Goal: Task Accomplishment & Management: Complete application form

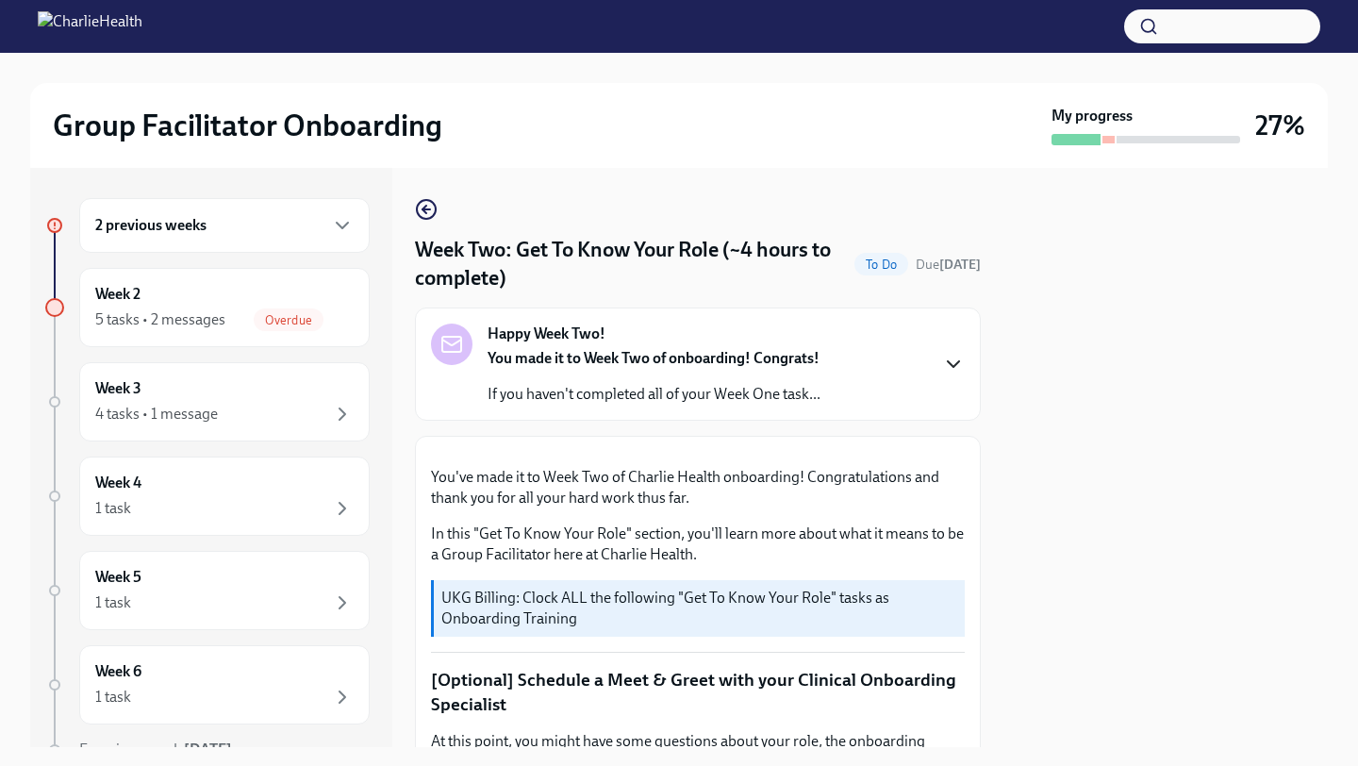
click at [956, 356] on icon "button" at bounding box center [953, 364] width 23 height 23
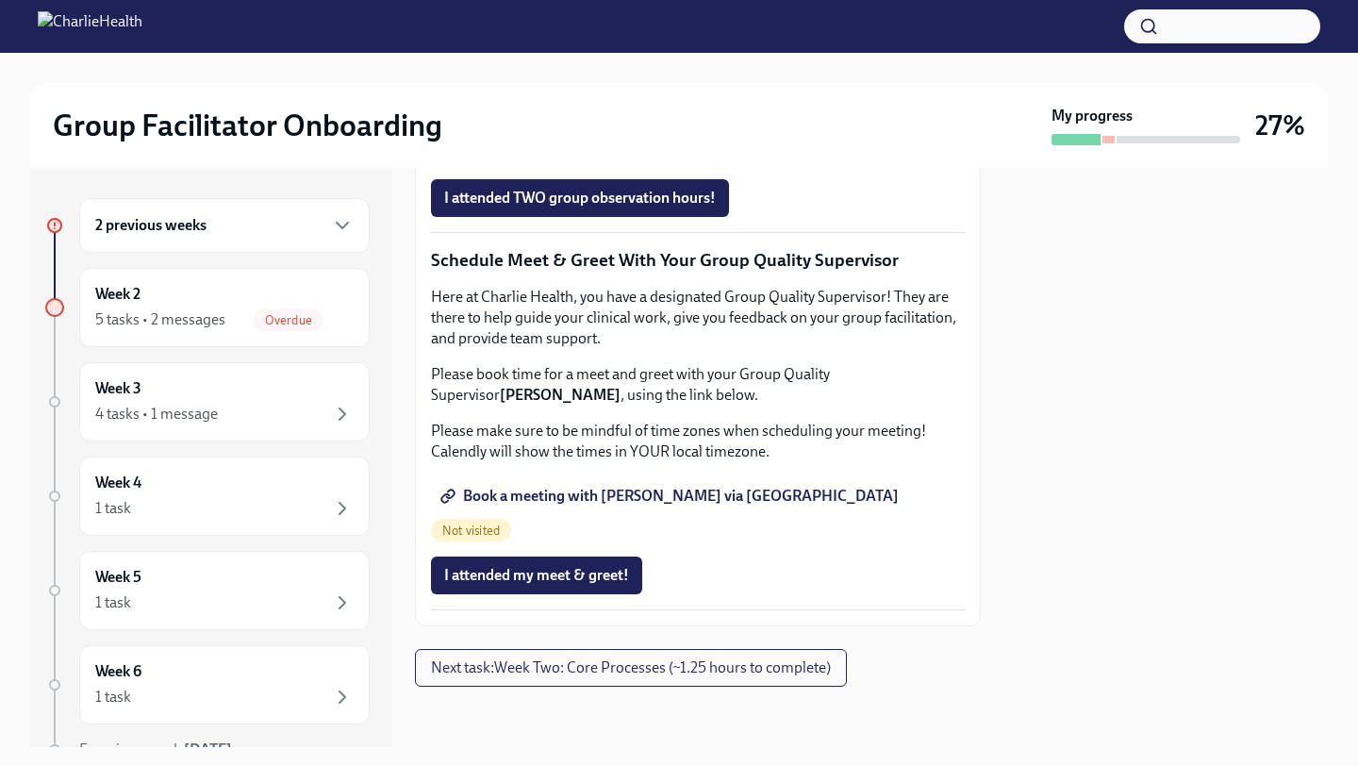
scroll to position [2464, 0]
click at [730, 659] on span "Next task : Week Two: Core Processes (~1.25 hours to complete)" at bounding box center [631, 667] width 400 height 19
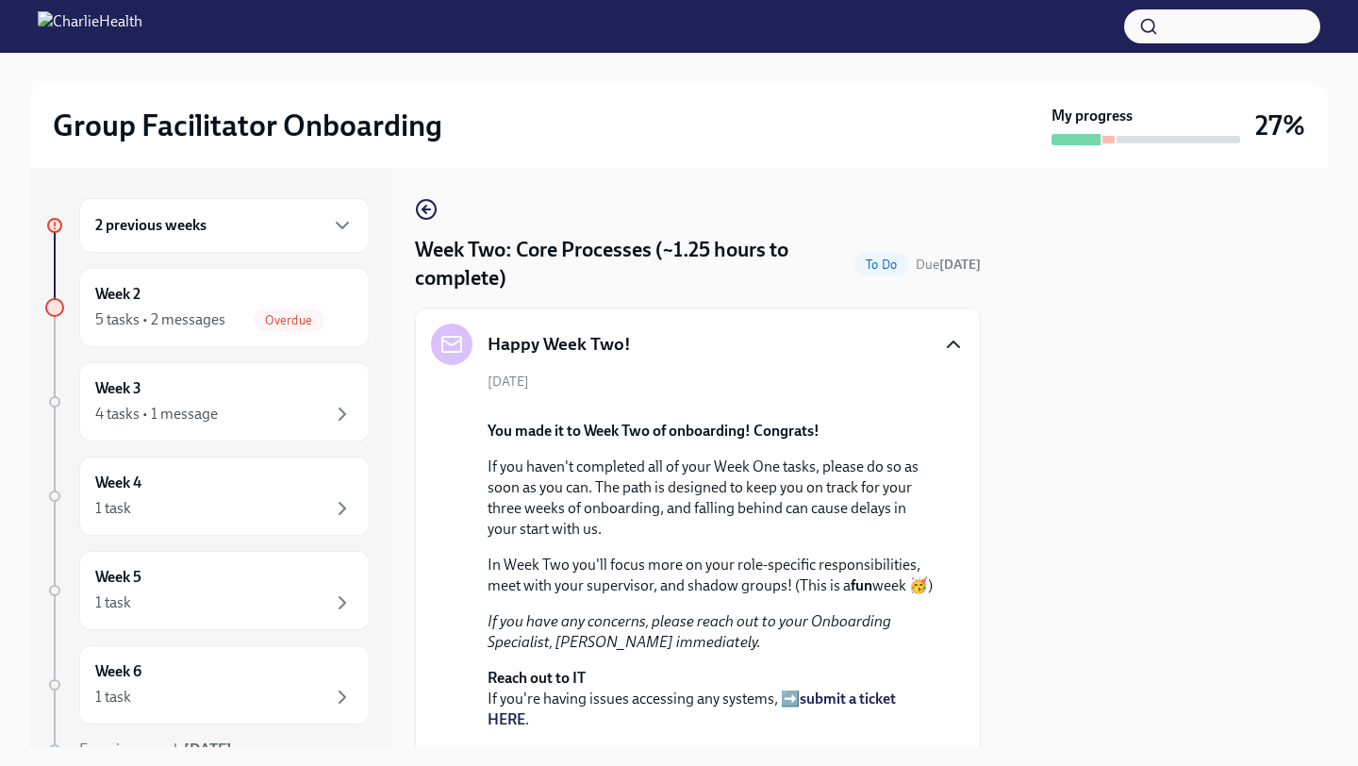
click at [952, 339] on icon "button" at bounding box center [953, 344] width 23 height 23
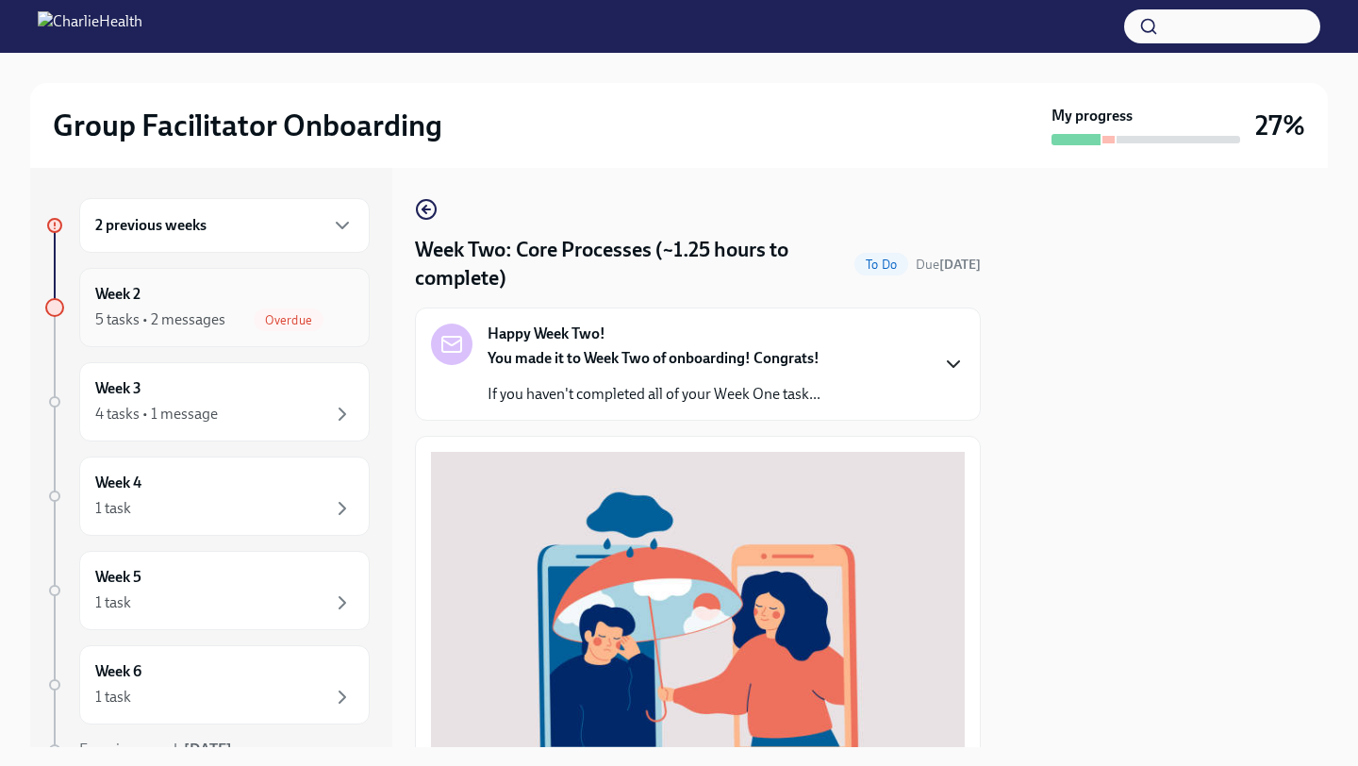
click at [175, 314] on div "5 tasks • 2 messages" at bounding box center [160, 319] width 130 height 21
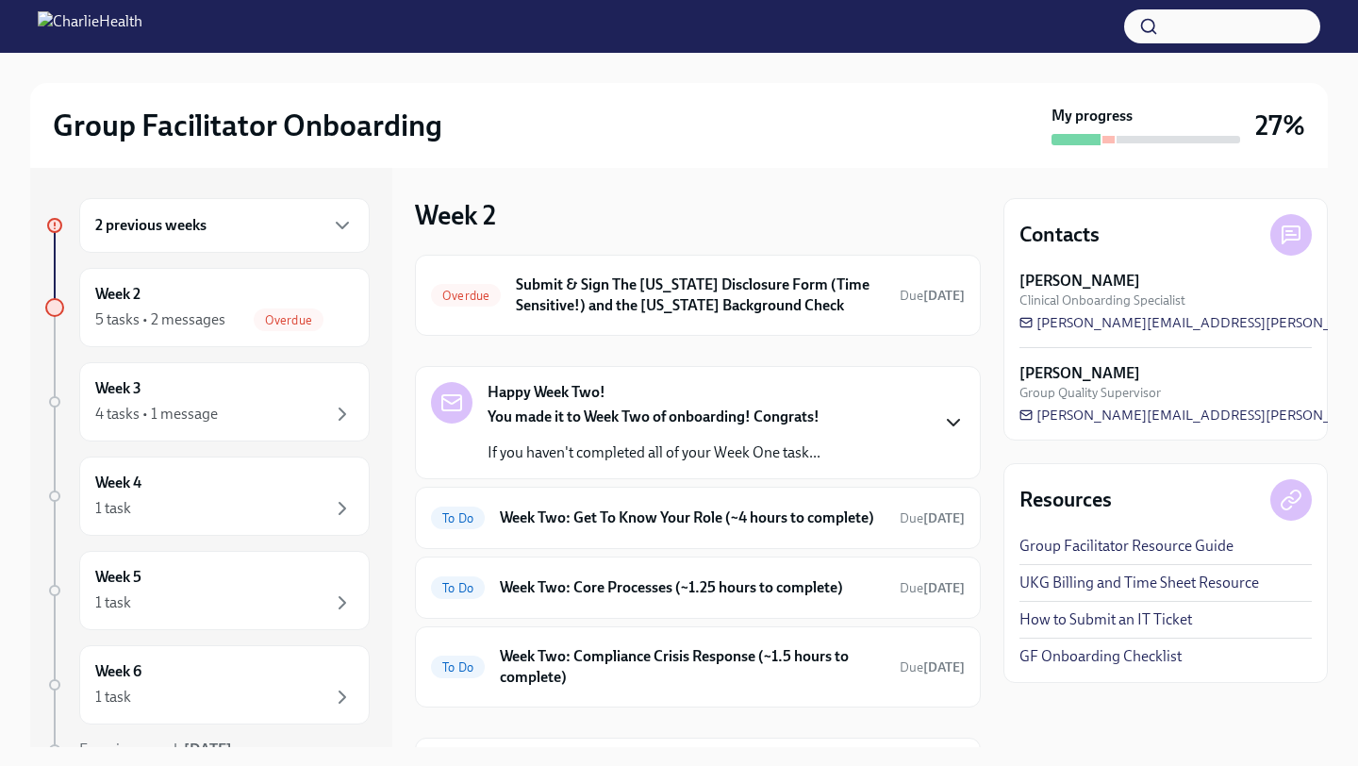
click at [950, 417] on icon "button" at bounding box center [953, 422] width 23 height 23
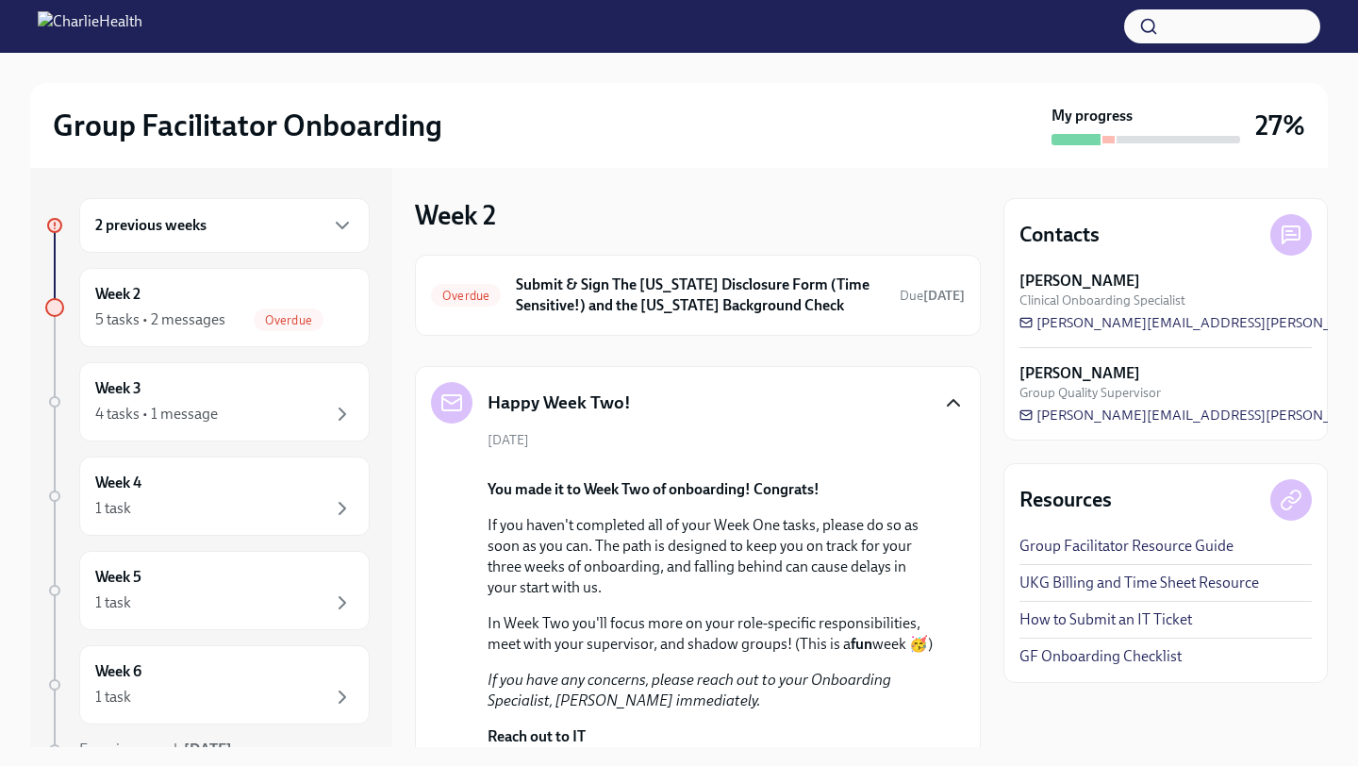
click at [950, 417] on div "Happy Week Two!" at bounding box center [698, 402] width 534 height 41
click at [956, 405] on icon "button" at bounding box center [953, 402] width 23 height 23
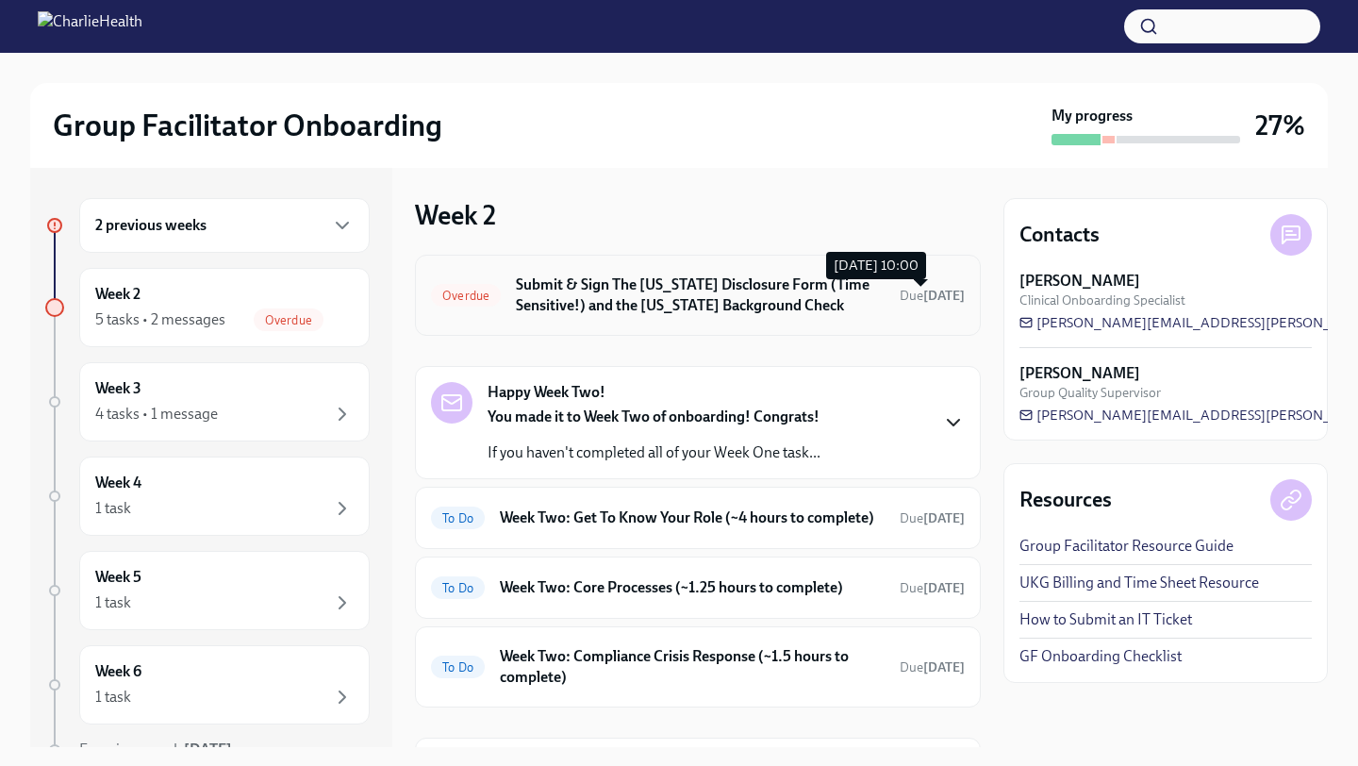
click at [928, 292] on strong "[DATE]" at bounding box center [943, 296] width 41 height 16
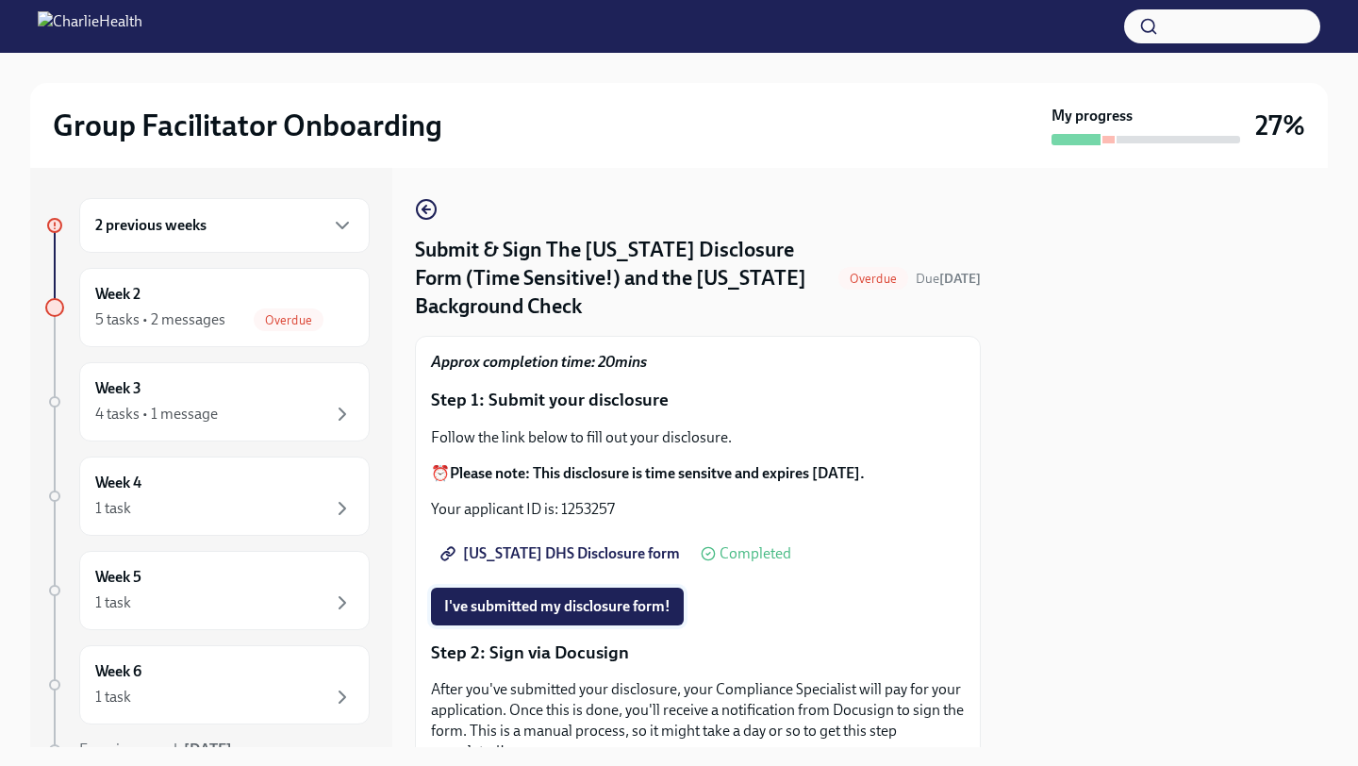
click at [648, 597] on span "I've submitted my disclosure form!" at bounding box center [557, 606] width 226 height 19
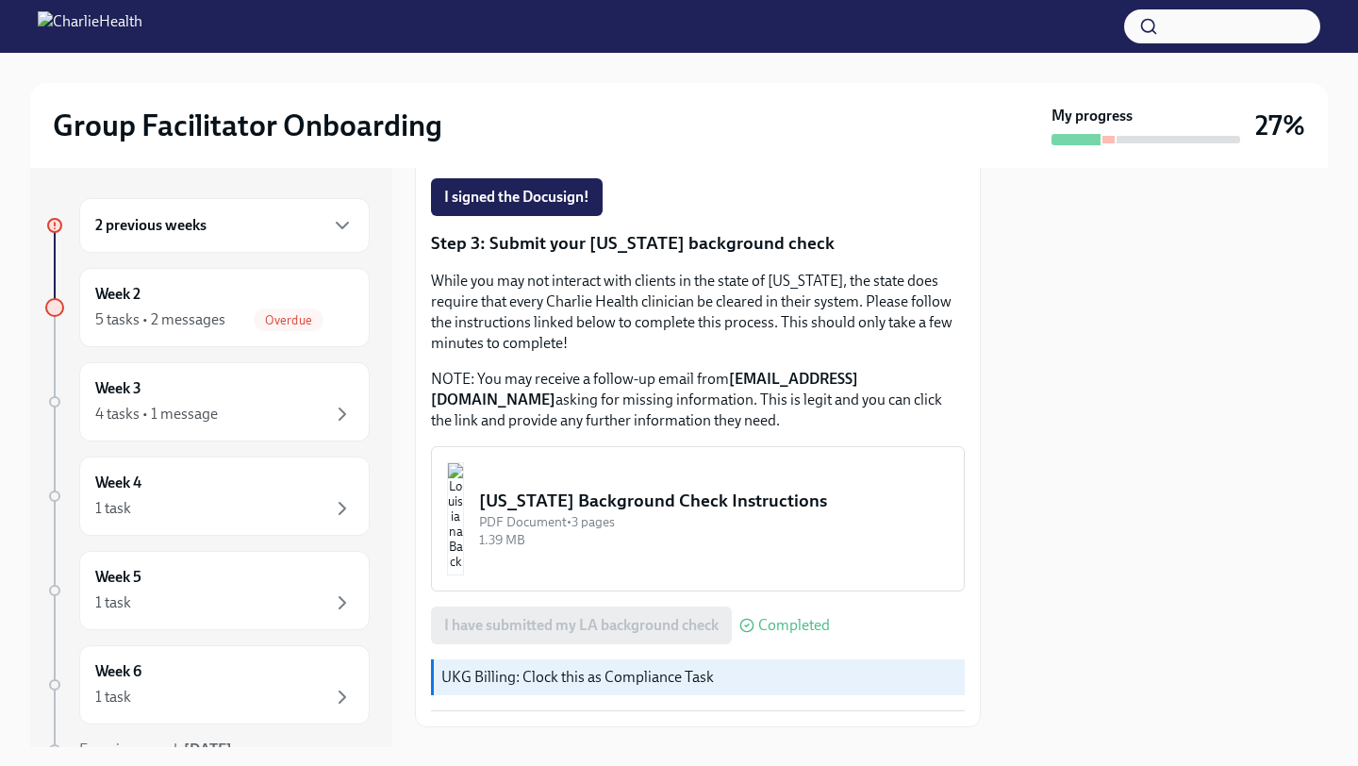
scroll to position [413, 0]
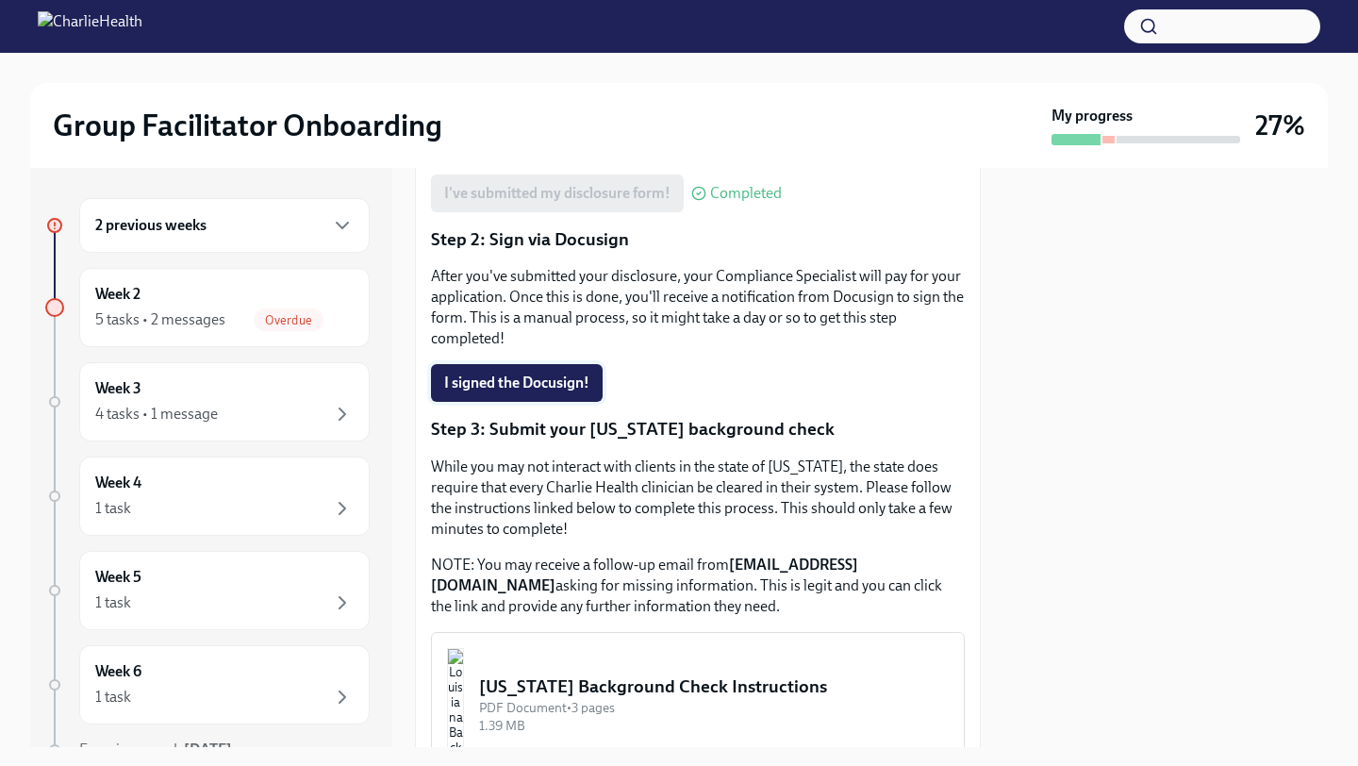
click at [572, 373] on span "I signed the Docusign!" at bounding box center [516, 382] width 145 height 19
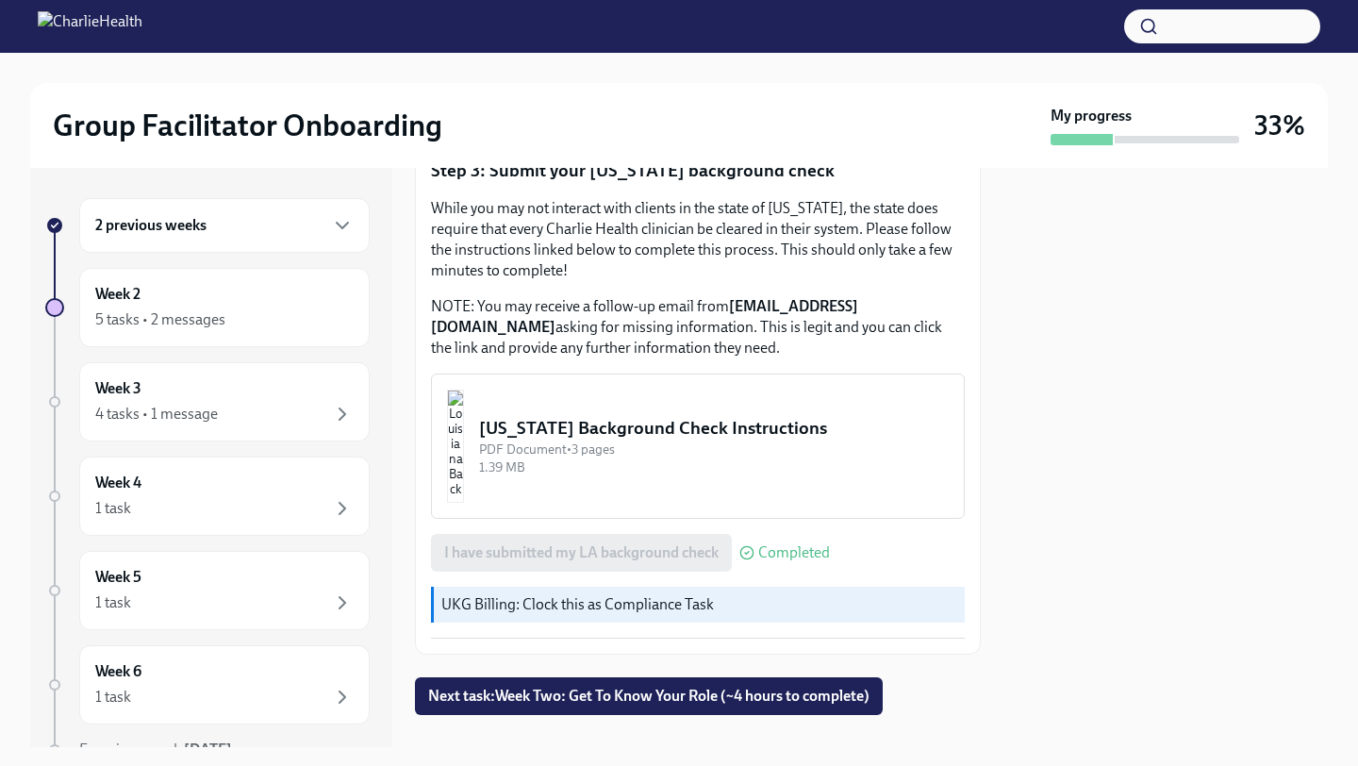
scroll to position [0, 0]
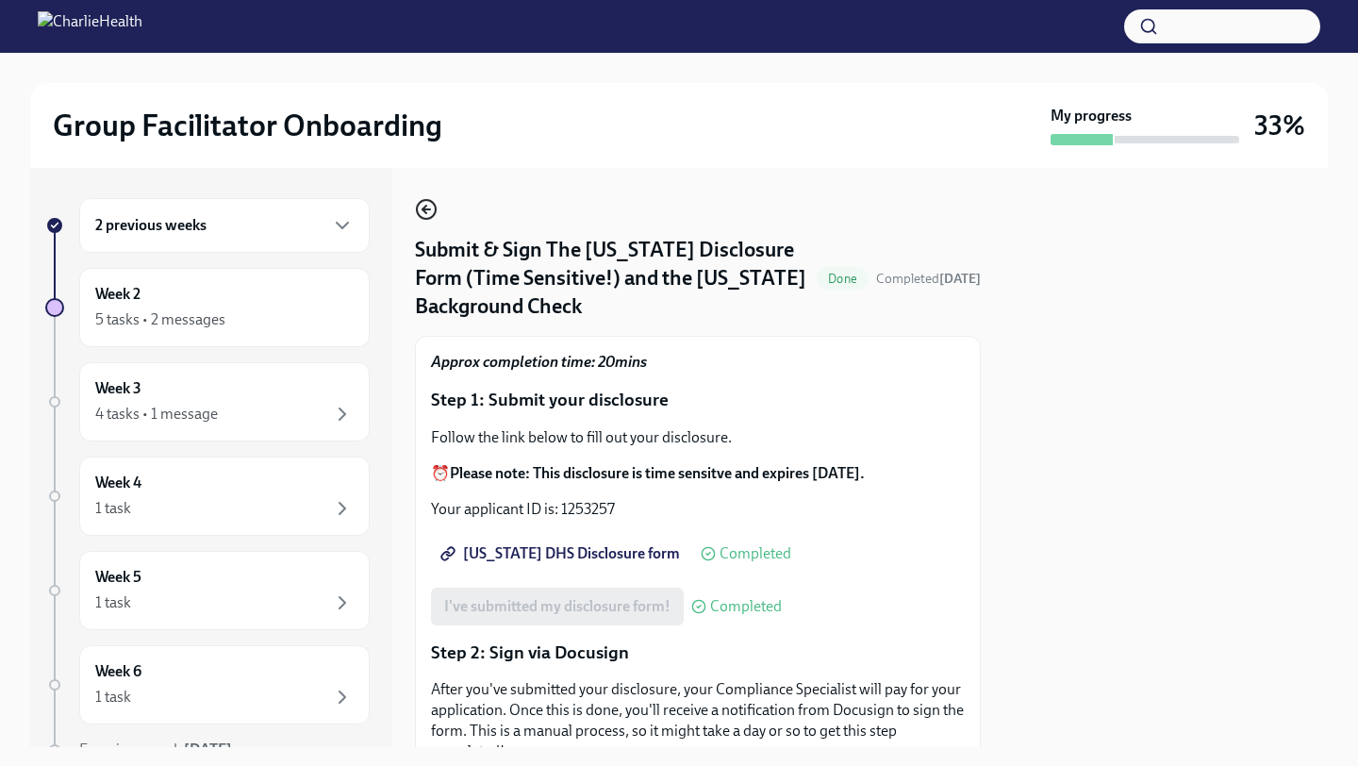
click at [426, 209] on icon "button" at bounding box center [426, 209] width 8 height 0
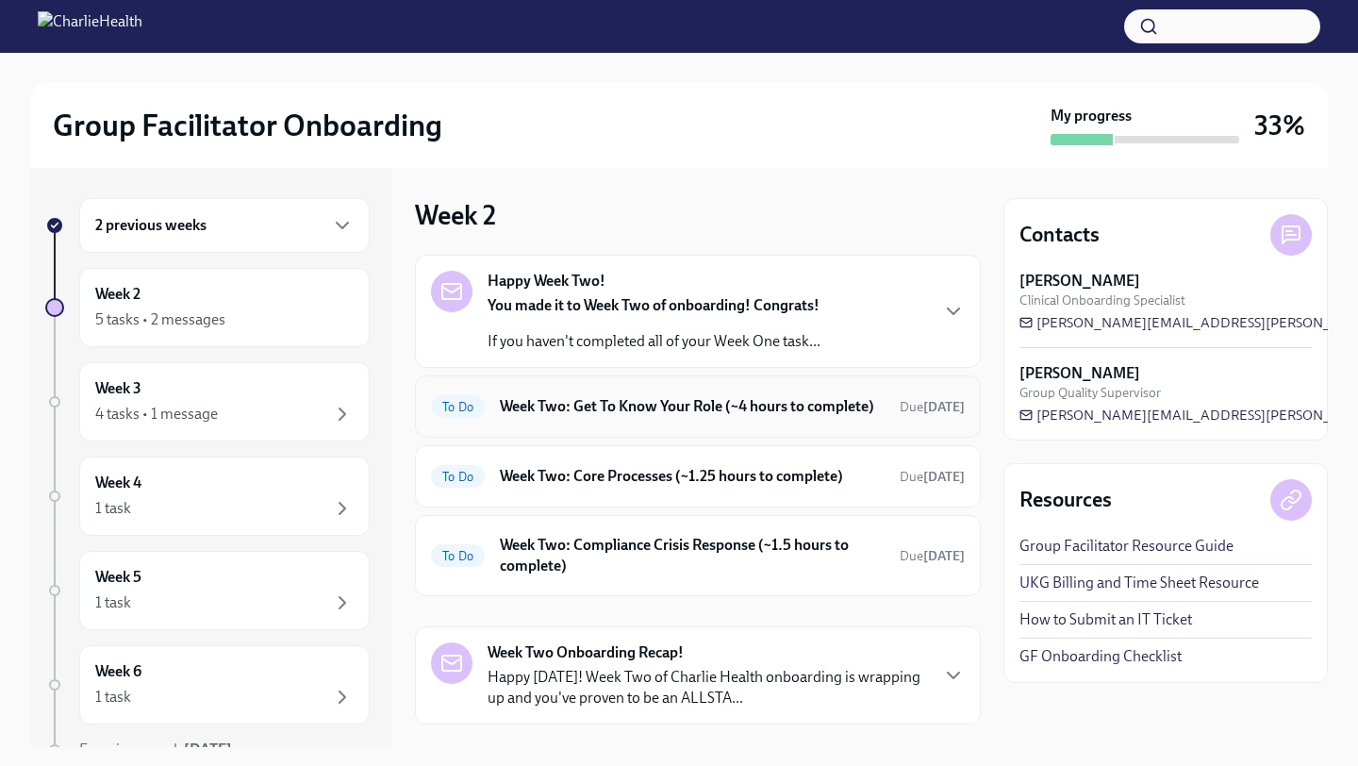
click at [879, 406] on h6 "Week Two: Get To Know Your Role (~4 hours to complete)" at bounding box center [692, 406] width 385 height 21
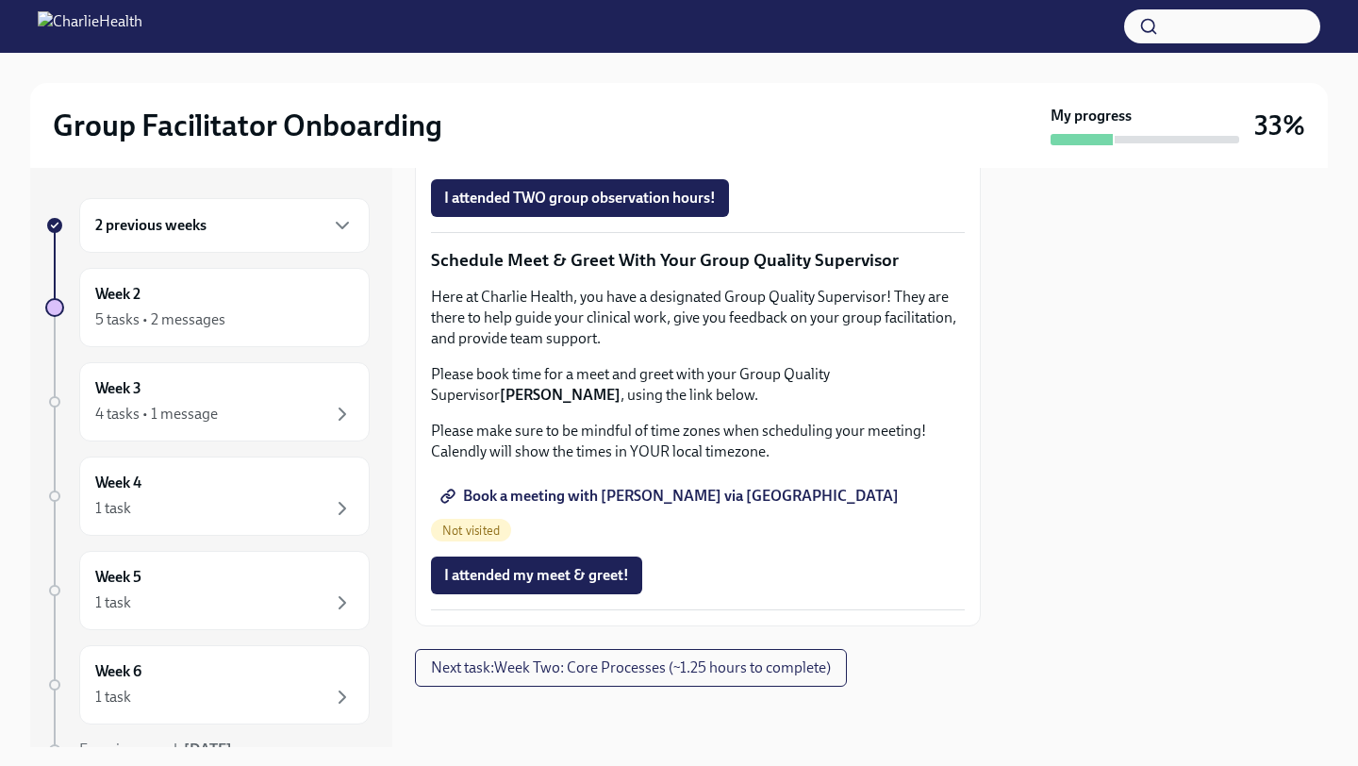
scroll to position [1819, 0]
